Goal: Information Seeking & Learning: Learn about a topic

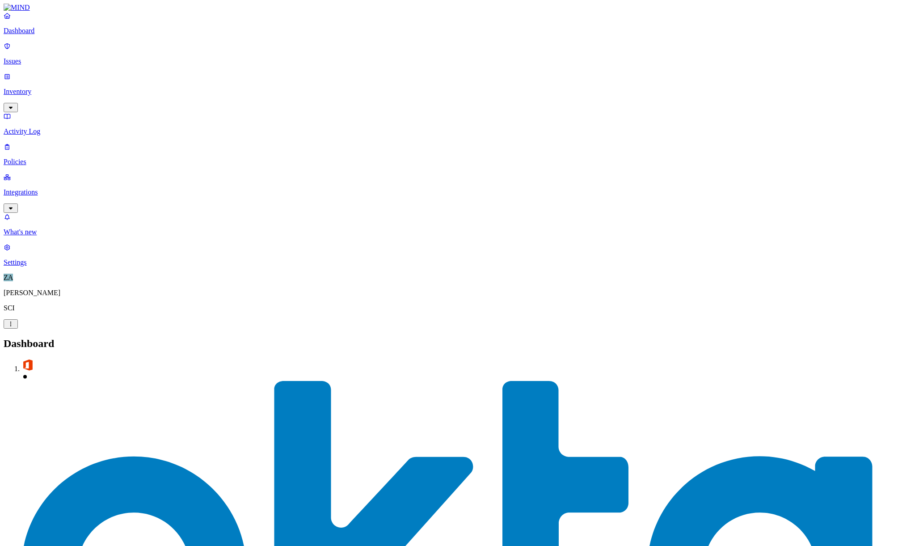
click at [52, 59] on p "Issues" at bounding box center [460, 61] width 912 height 8
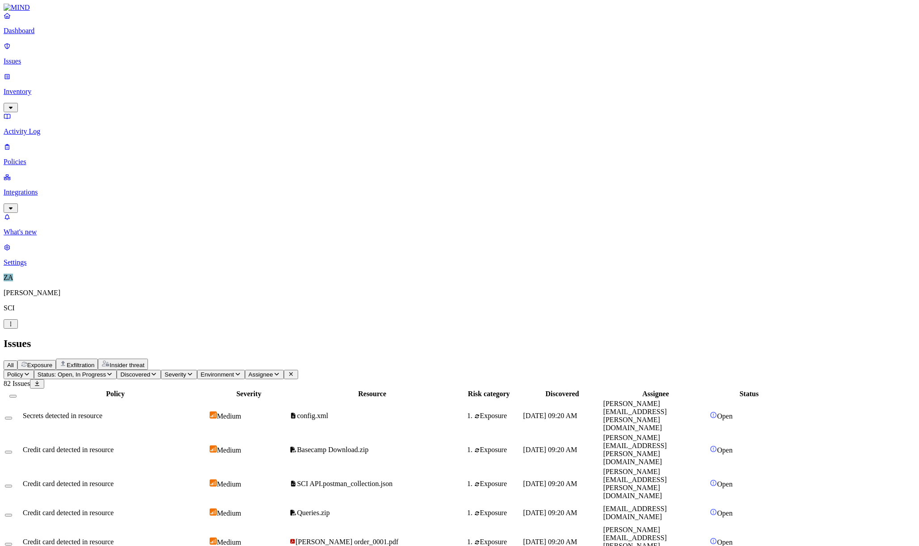
click at [164, 433] on td "Credit card detected in resource" at bounding box center [115, 449] width 186 height 33
click at [329, 509] on span "Queries.zip" at bounding box center [313, 513] width 33 height 8
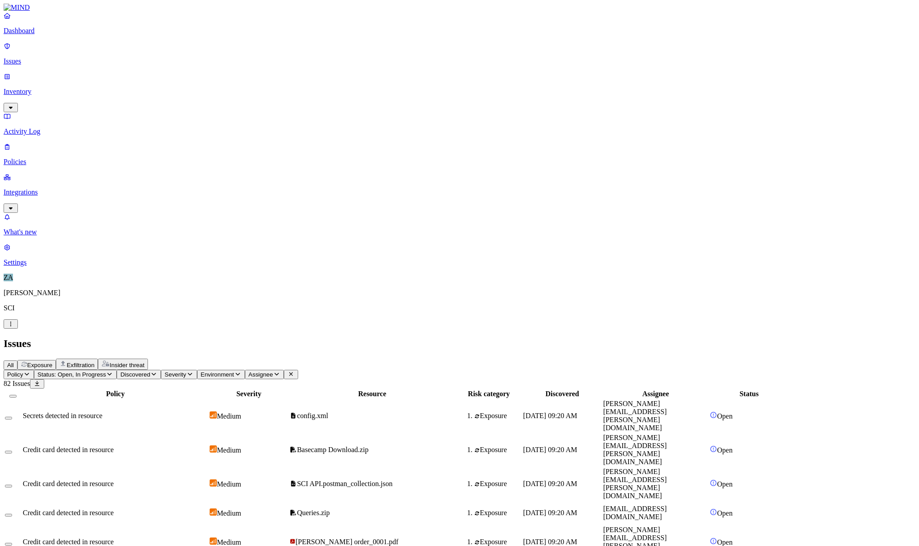
click at [494, 337] on div "Issues" at bounding box center [460, 343] width 912 height 12
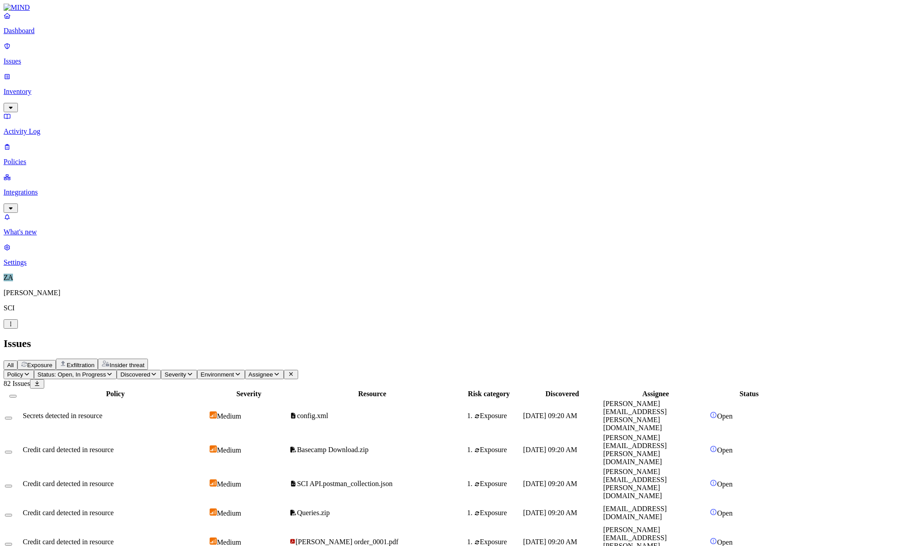
click at [280, 371] on icon "button" at bounding box center [276, 374] width 7 height 6
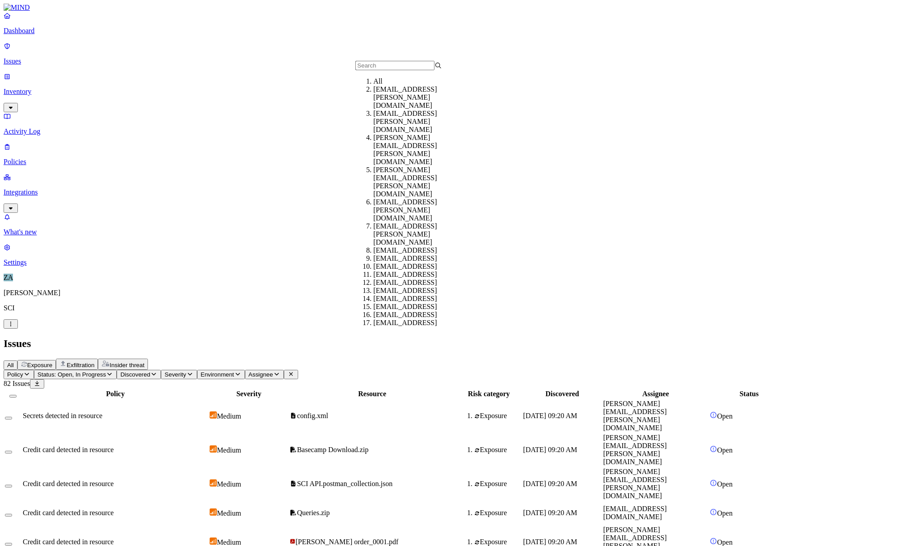
click at [387, 70] on input "text" at bounding box center [394, 65] width 79 height 9
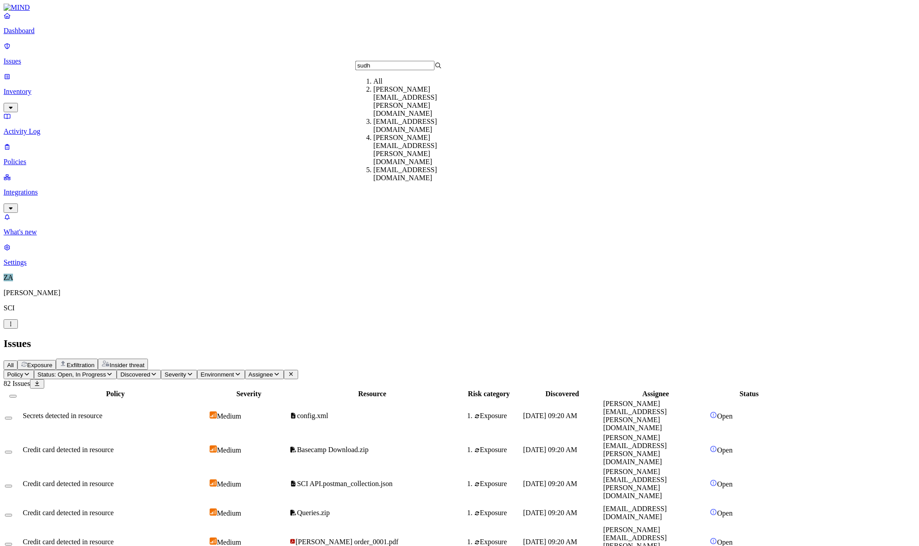
type input "sudh"
click at [424, 119] on div "[EMAIL_ADDRESS][DOMAIN_NAME]" at bounding box center [416, 126] width 86 height 16
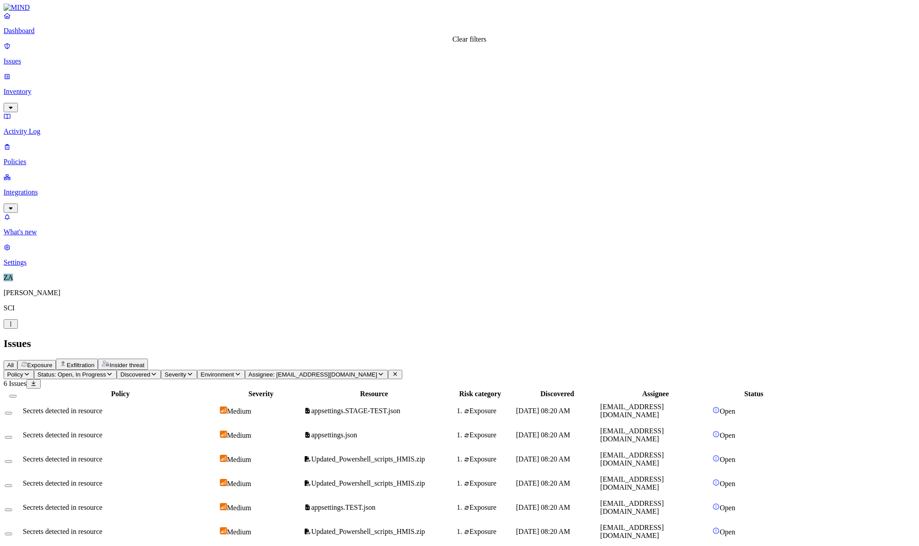
click at [399, 371] on icon at bounding box center [394, 374] width 7 height 6
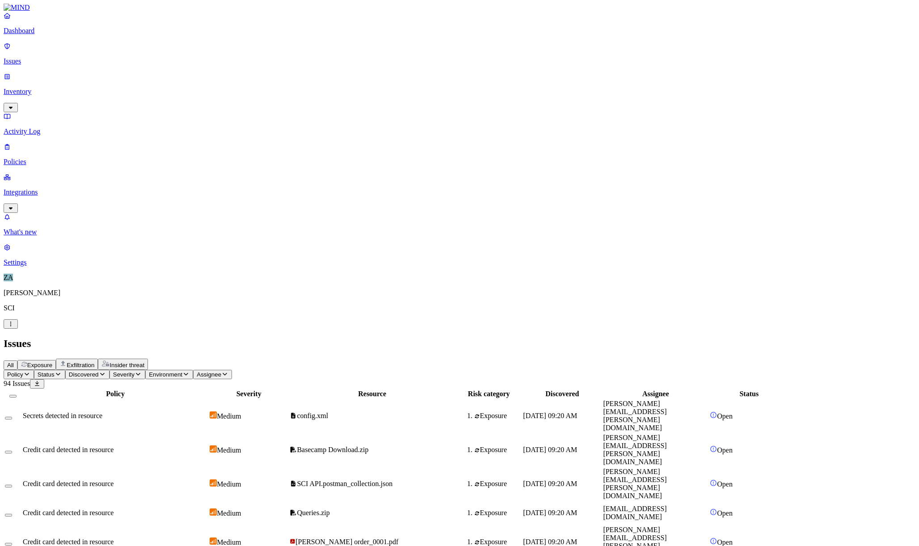
click at [328, 412] on span "config.xml" at bounding box center [309, 416] width 38 height 8
click at [42, 173] on link "Integrations" at bounding box center [460, 192] width 912 height 38
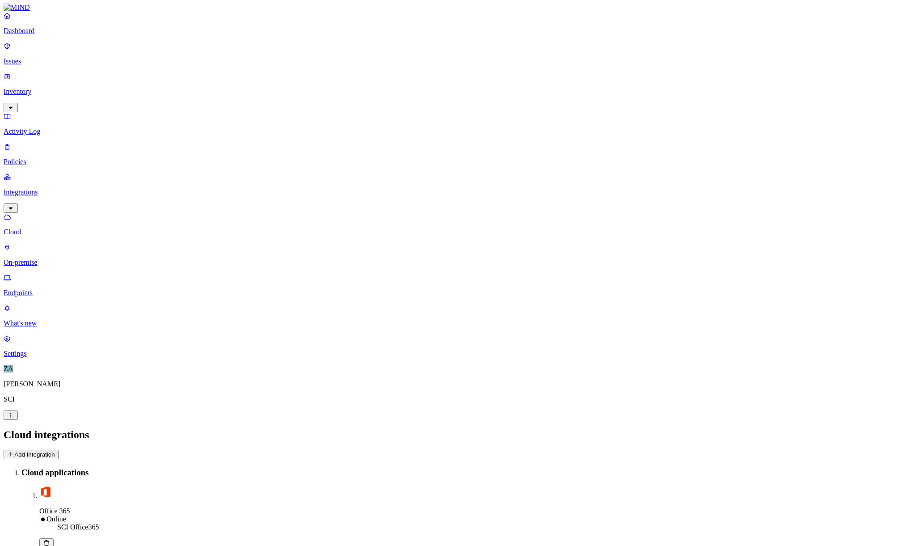
click at [30, 127] on p "Activity Log" at bounding box center [460, 131] width 912 height 8
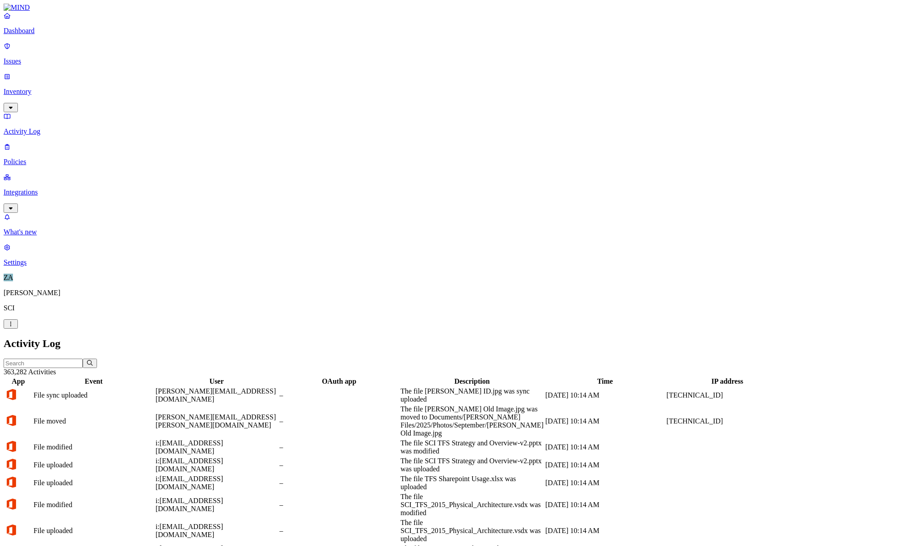
scroll to position [76, 0]
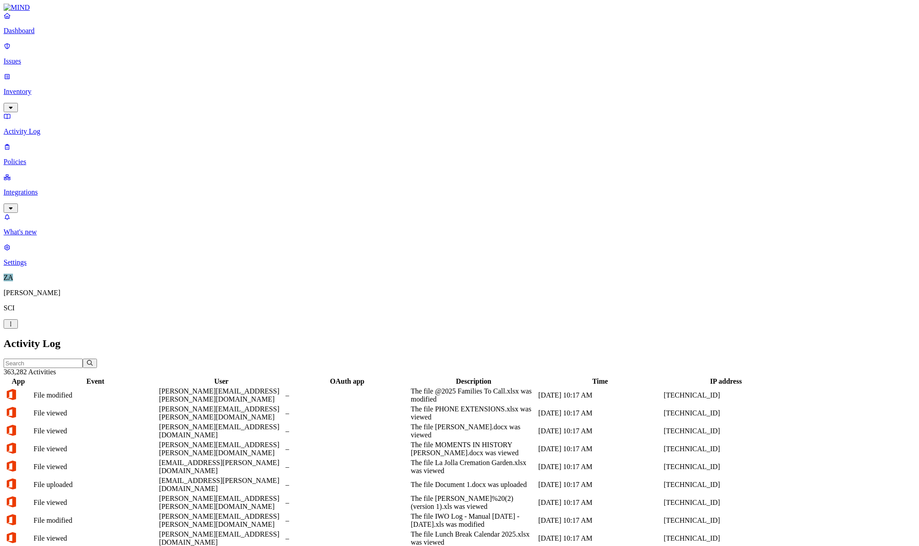
click at [34, 57] on p "Issues" at bounding box center [460, 61] width 912 height 8
